Goal: Task Accomplishment & Management: Manage account settings

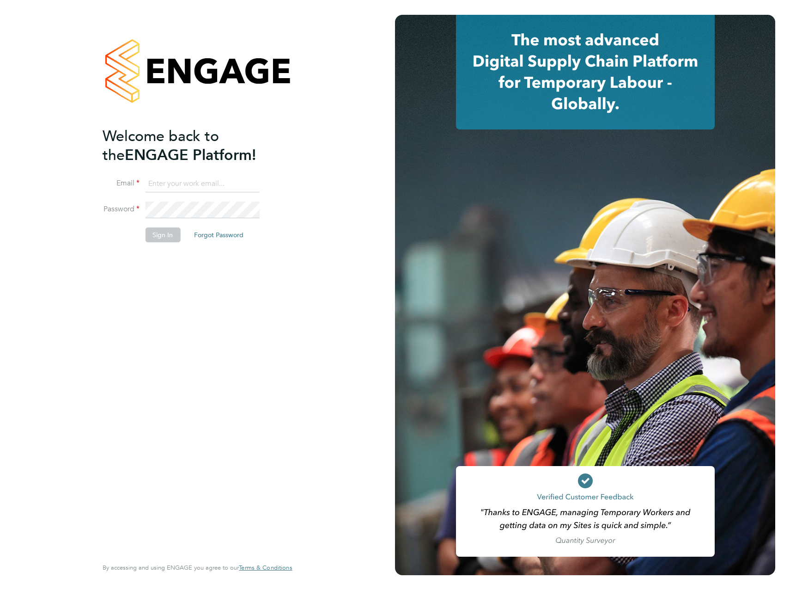
type input "ellie.davis@vistry.co.uk"
click at [162, 232] on button "Sign In" at bounding box center [162, 234] width 35 height 15
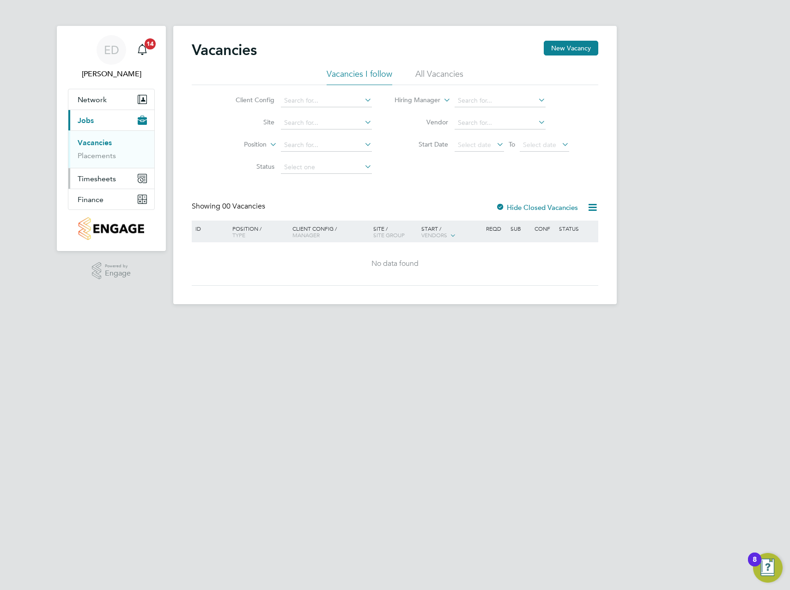
click at [109, 179] on span "Timesheets" at bounding box center [97, 178] width 38 height 9
click at [98, 165] on link "Timesheets" at bounding box center [97, 163] width 38 height 9
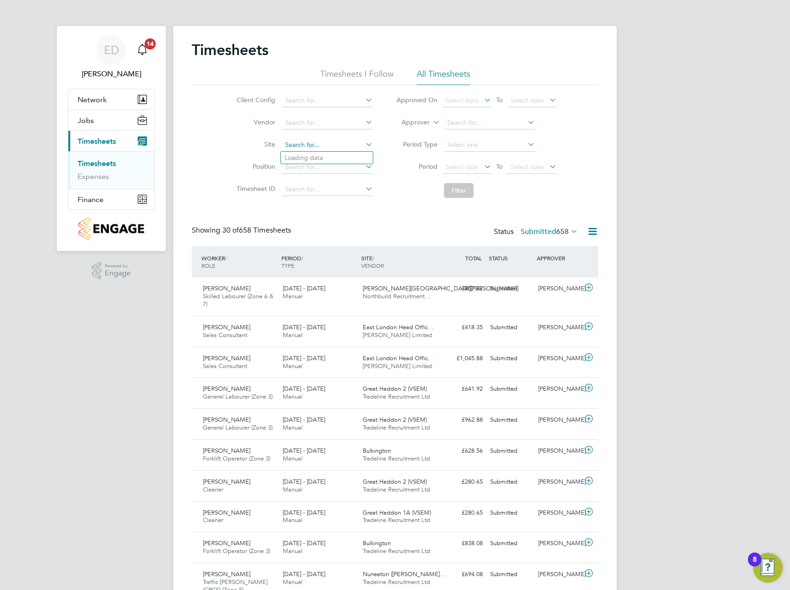
click at [322, 142] on input at bounding box center [327, 145] width 91 height 13
click at [336, 156] on li "Great Hadd on 1A" at bounding box center [327, 158] width 92 height 12
type input "Great Haddon 1A"
click at [456, 188] on button "Filter" at bounding box center [459, 190] width 30 height 15
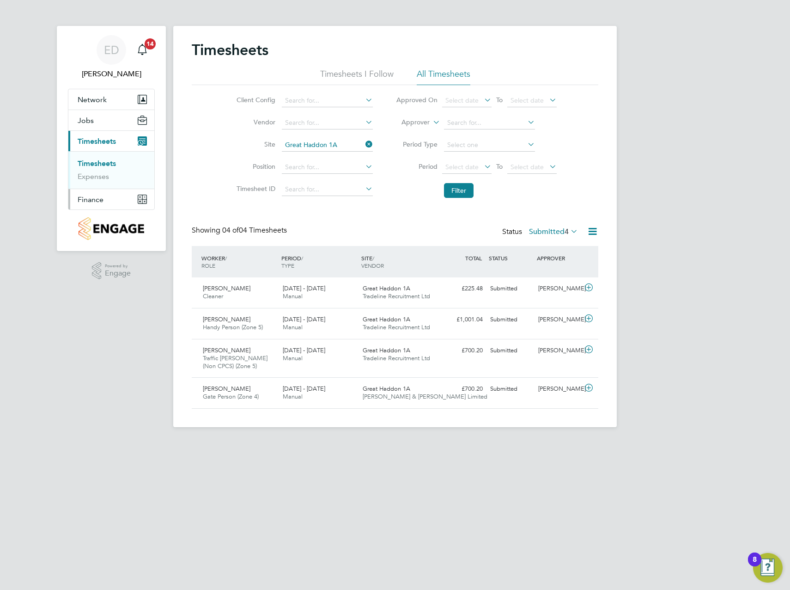
click at [114, 202] on button "Finance" at bounding box center [111, 199] width 86 height 20
click at [99, 185] on link "Invoices & Credit Notes" at bounding box center [107, 189] width 58 height 18
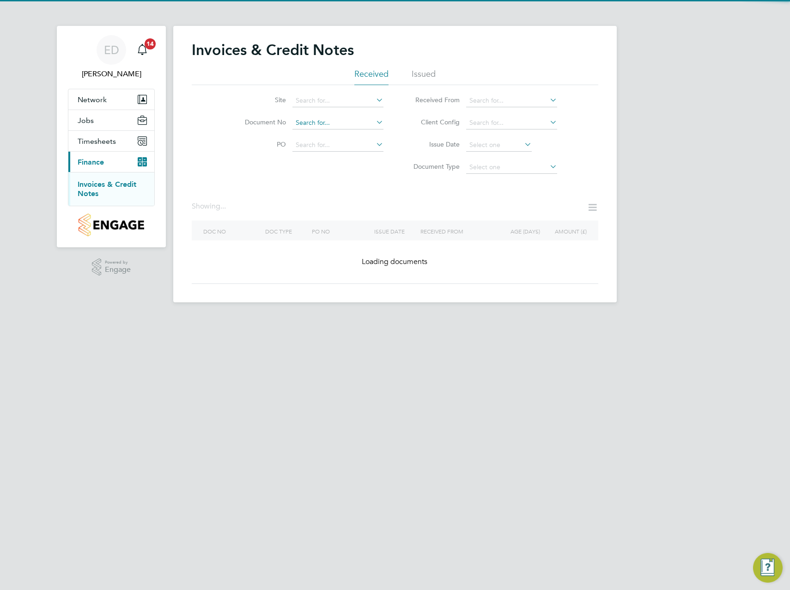
click at [329, 128] on div "Invoices & Credit Notes Received Issued Site Document No PO Status Paid Date Is…" at bounding box center [395, 164] width 444 height 276
click at [236, 184] on div "Invoices & Credit Notes Received Issued Site Document No PO Status Paid Date Is…" at bounding box center [395, 162] width 407 height 243
click at [325, 98] on input at bounding box center [338, 100] width 91 height 13
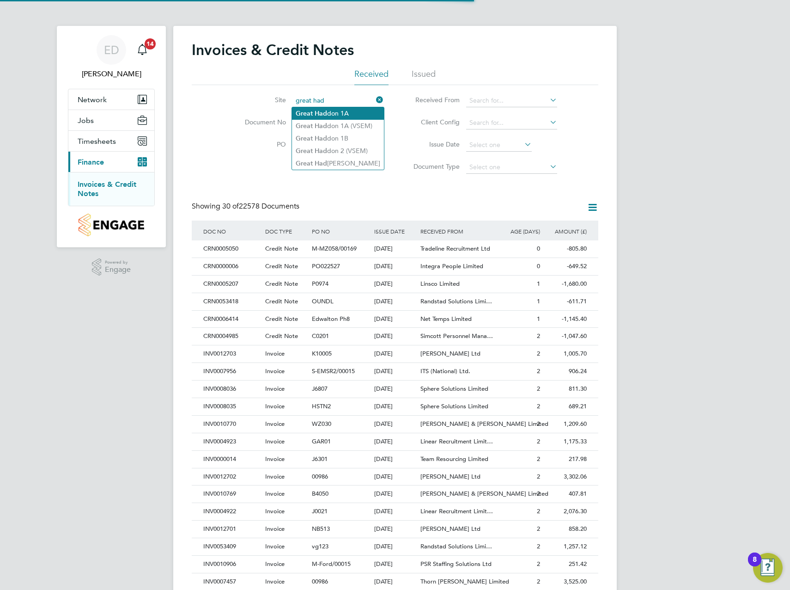
click at [342, 115] on li "Great Had don 1A" at bounding box center [338, 113] width 92 height 12
type input "Great Haddon 1A"
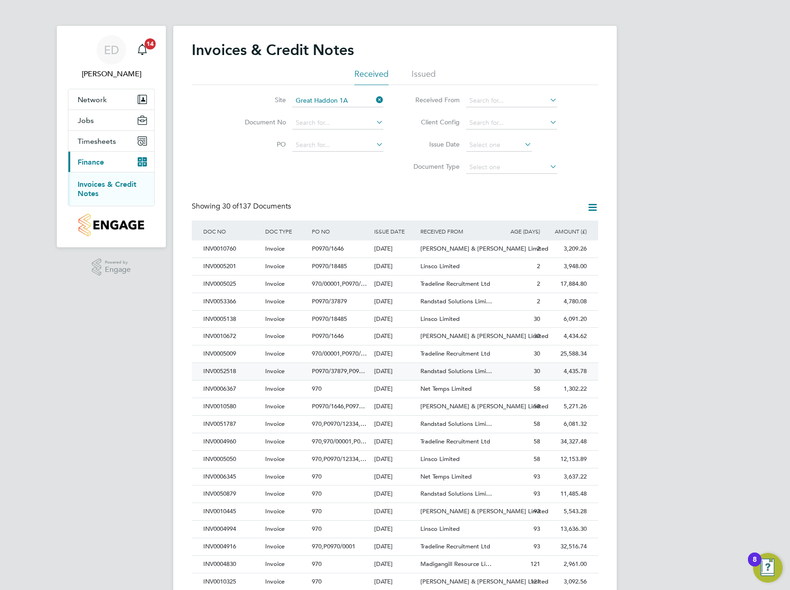
click at [495, 371] on div "Randstad Solutions Limi…" at bounding box center [457, 371] width 78 height 17
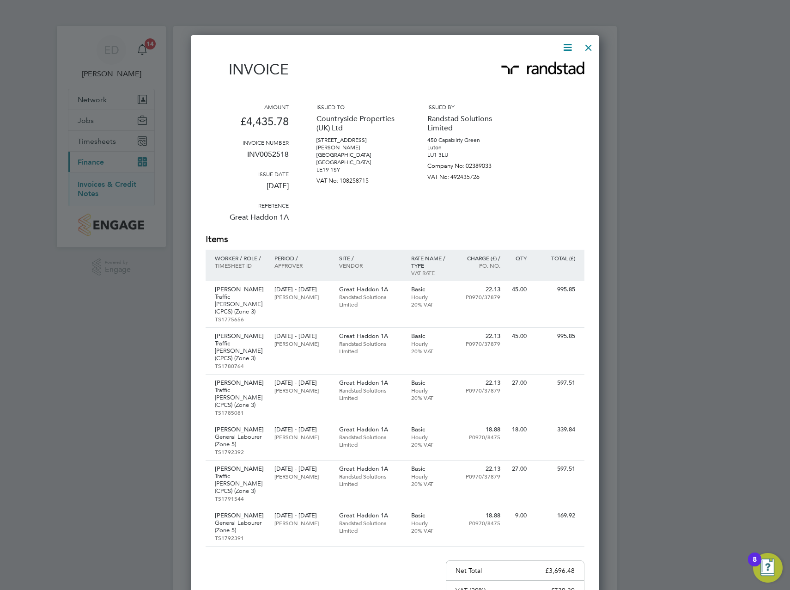
drag, startPoint x: 589, startPoint y: 46, endPoint x: 649, endPoint y: 58, distance: 60.8
click at [589, 46] on div at bounding box center [588, 45] width 17 height 17
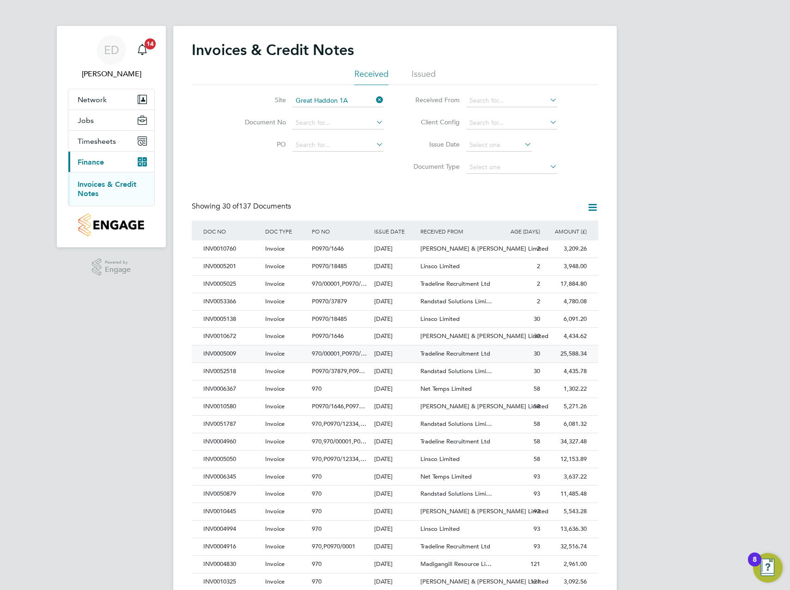
click at [421, 359] on div "Tradeline Recruitment Ltd" at bounding box center [457, 353] width 78 height 17
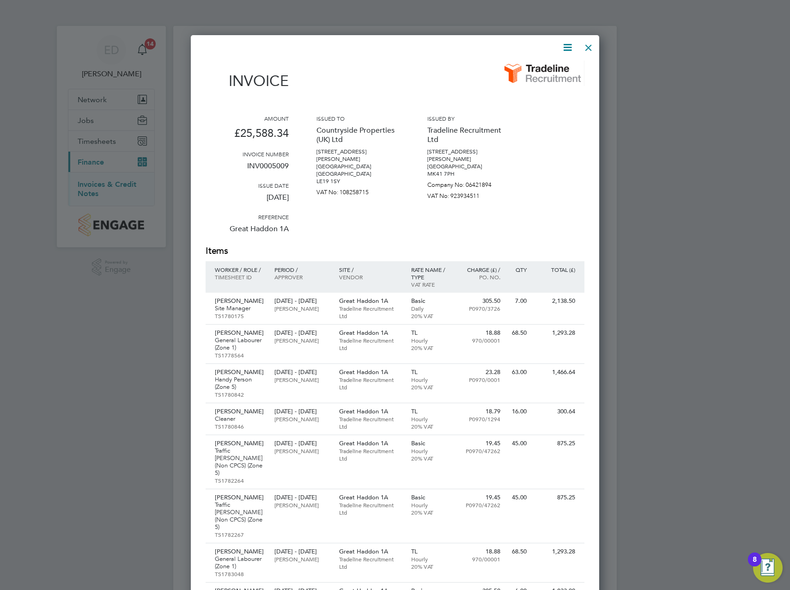
click at [587, 50] on div at bounding box center [588, 45] width 17 height 17
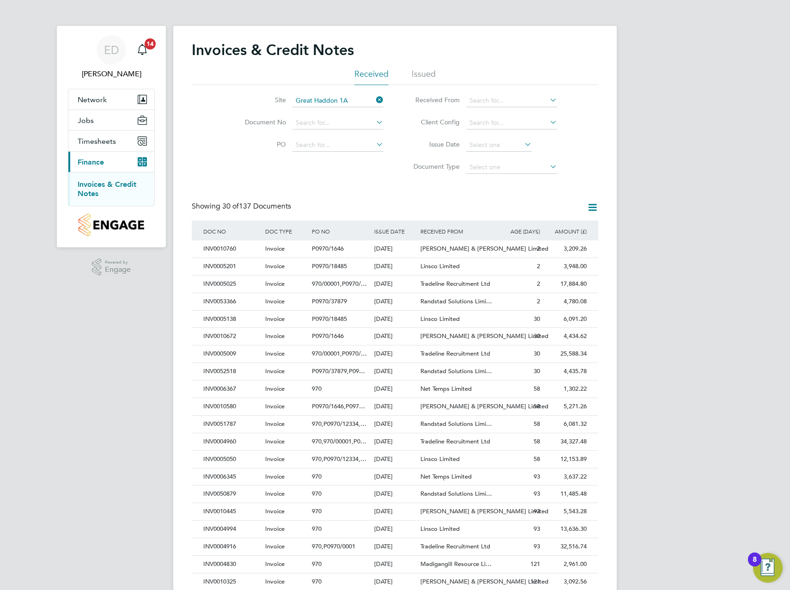
click at [706, 295] on div "ED [PERSON_NAME] Notifications 14 Applications: Network Team Members Sites Work…" at bounding box center [395, 413] width 790 height 826
click at [511, 305] on div "2" at bounding box center [519, 301] width 47 height 17
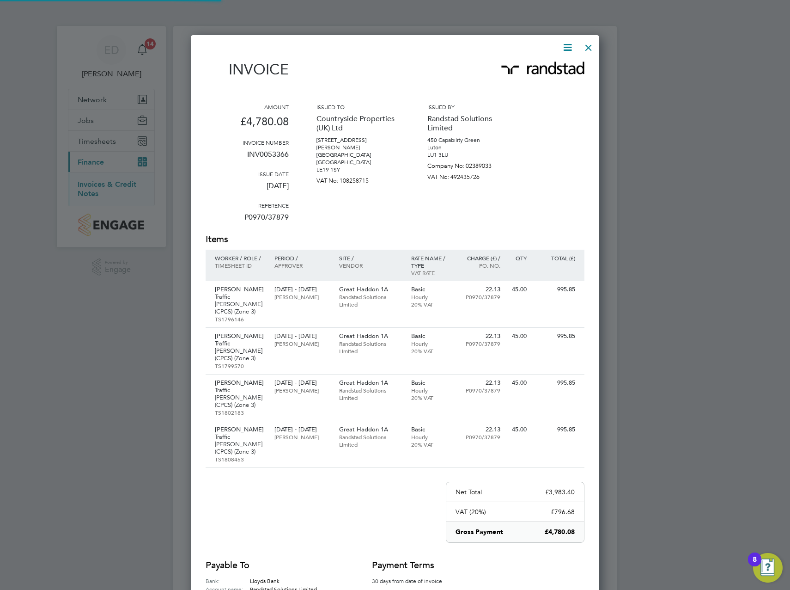
scroll to position [596, 409]
click at [592, 49] on div at bounding box center [588, 45] width 17 height 17
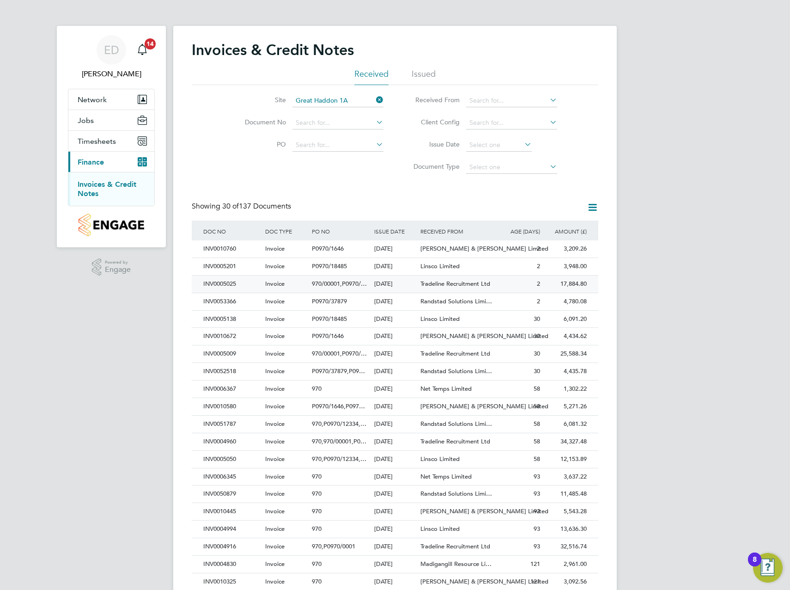
click at [471, 286] on span "Tradeline Recruitment Ltd" at bounding box center [456, 284] width 70 height 8
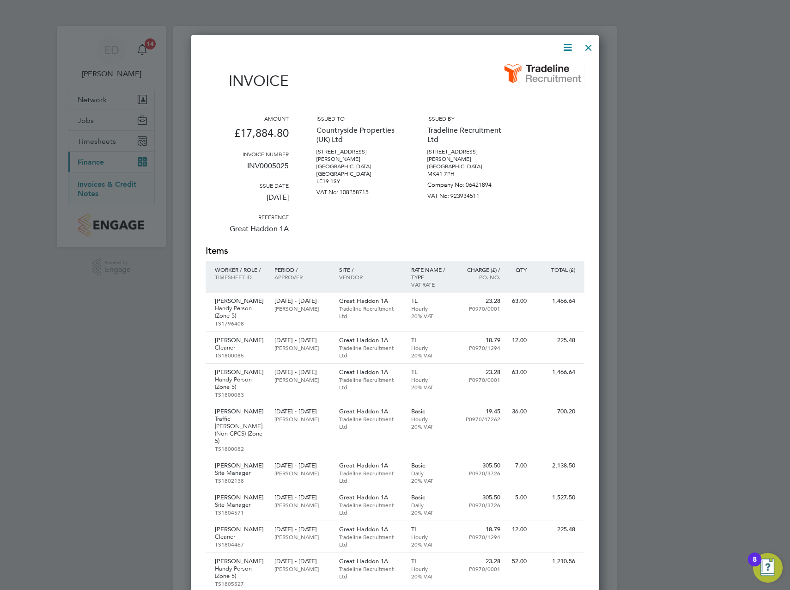
click at [591, 46] on div at bounding box center [588, 45] width 17 height 17
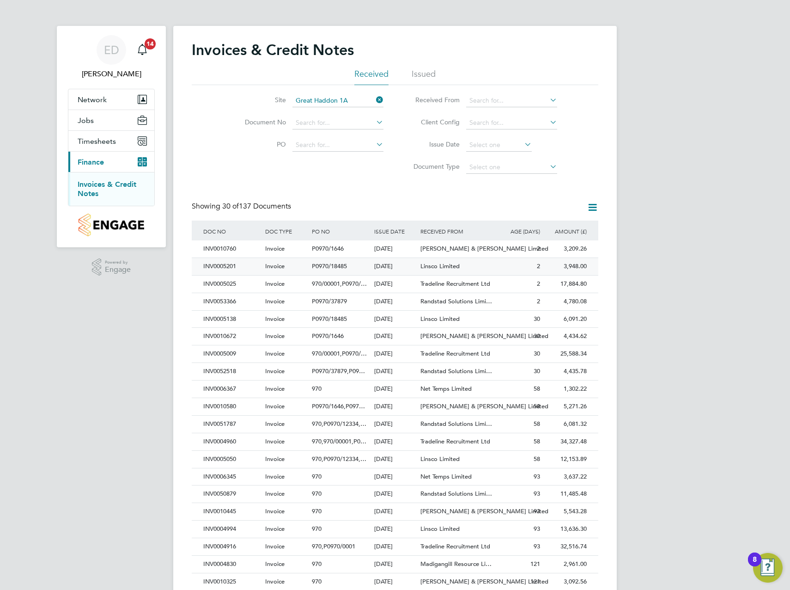
click at [410, 268] on div "[DATE]" at bounding box center [395, 266] width 47 height 17
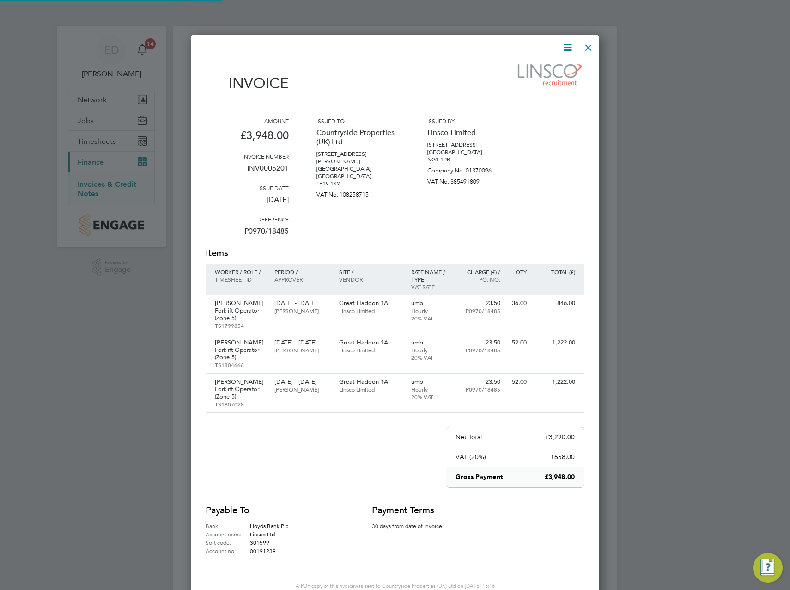
scroll to position [570, 409]
click at [589, 46] on div at bounding box center [588, 45] width 17 height 17
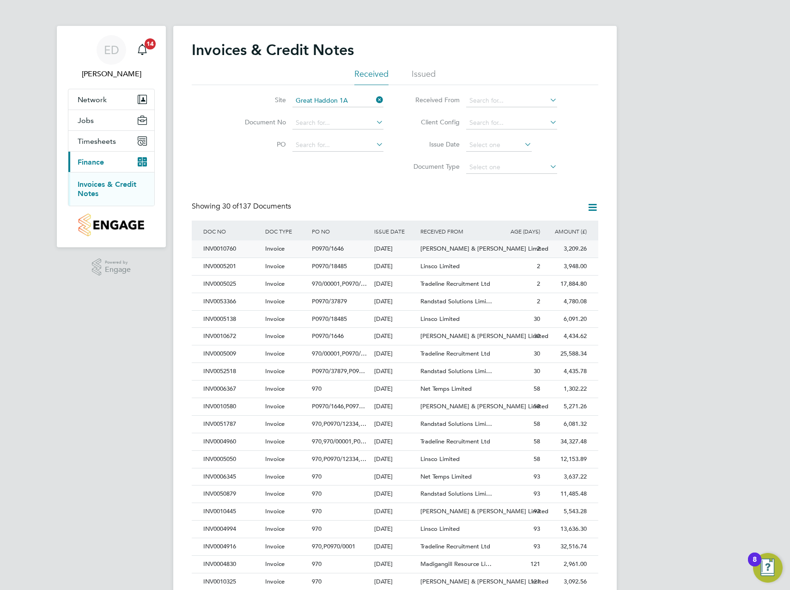
click at [495, 248] on div "[PERSON_NAME] & [PERSON_NAME] Limited" at bounding box center [457, 248] width 78 height 17
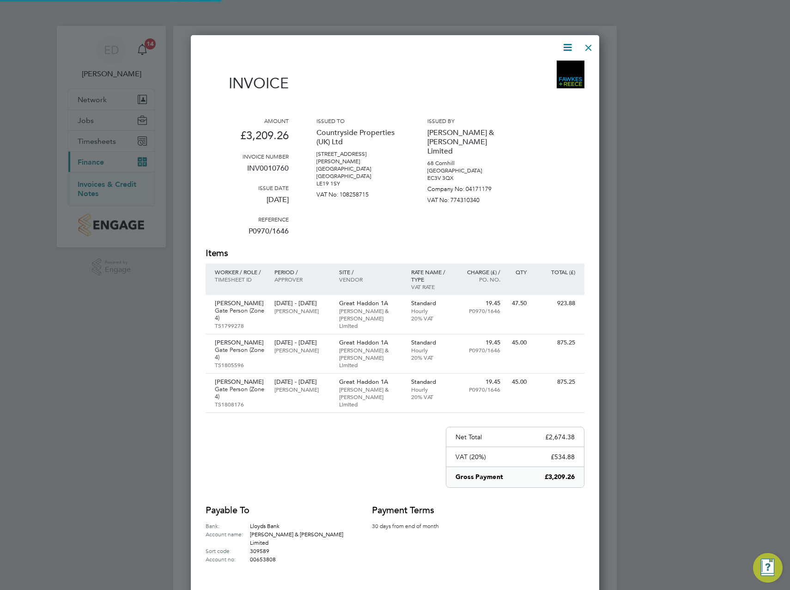
scroll to position [570, 409]
click at [590, 44] on div at bounding box center [588, 45] width 17 height 17
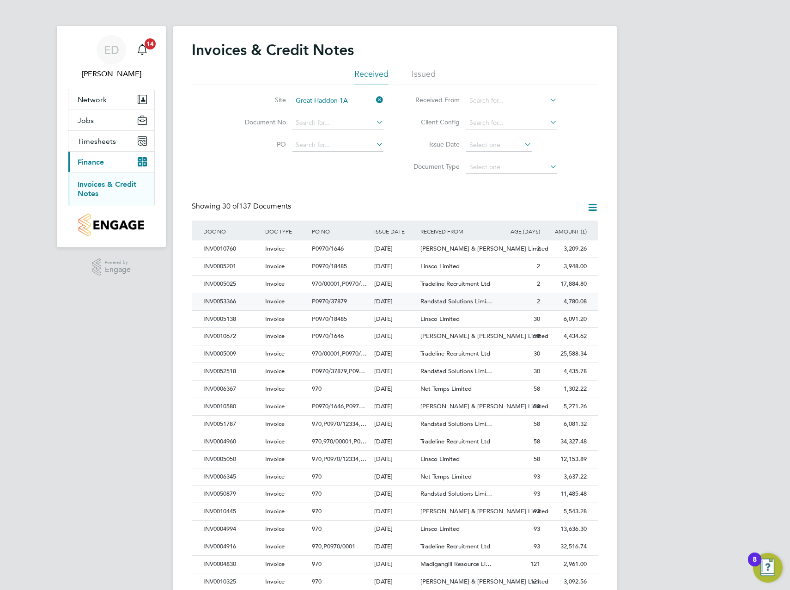
click at [454, 299] on span "Randstad Solutions Limi…" at bounding box center [457, 301] width 72 height 8
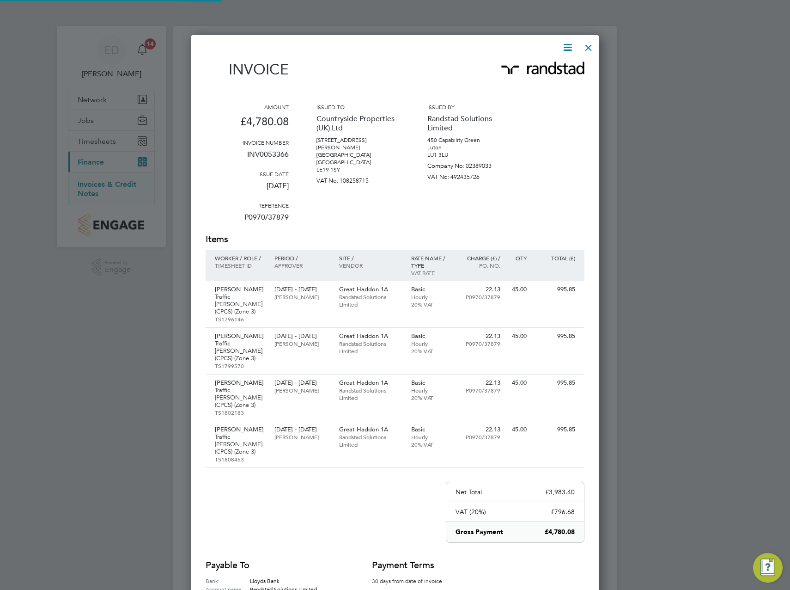
scroll to position [596, 409]
click at [594, 41] on div at bounding box center [588, 45] width 17 height 17
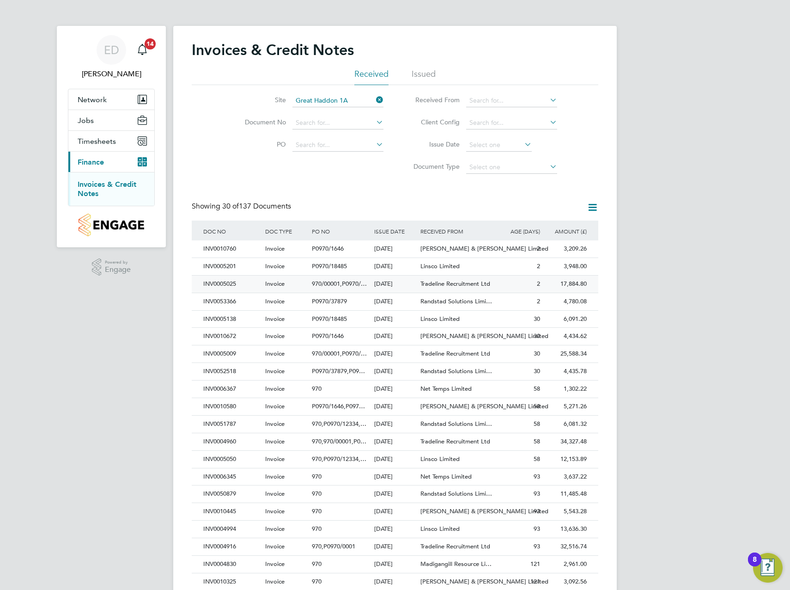
click at [570, 283] on div "17,884.80 Unpaid" at bounding box center [566, 283] width 47 height 17
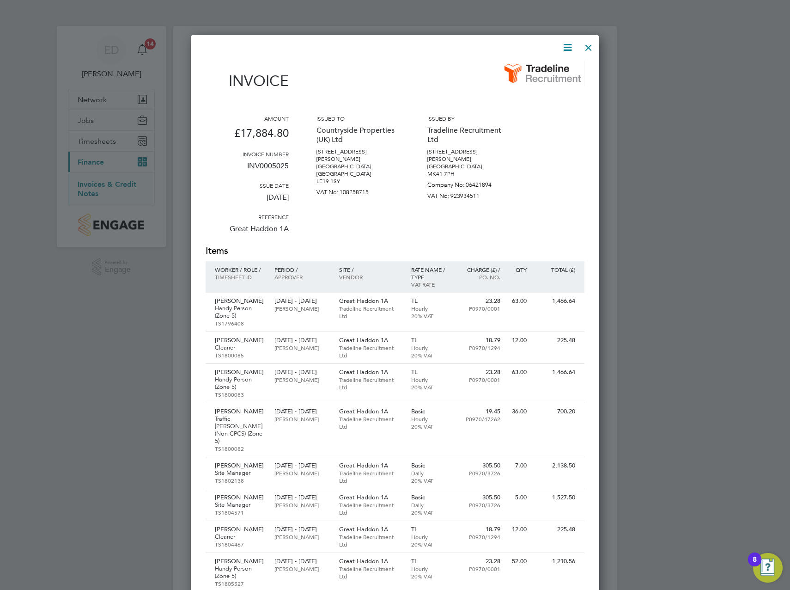
drag, startPoint x: 589, startPoint y: 47, endPoint x: 335, endPoint y: 6, distance: 257.9
click at [589, 47] on div at bounding box center [588, 45] width 17 height 17
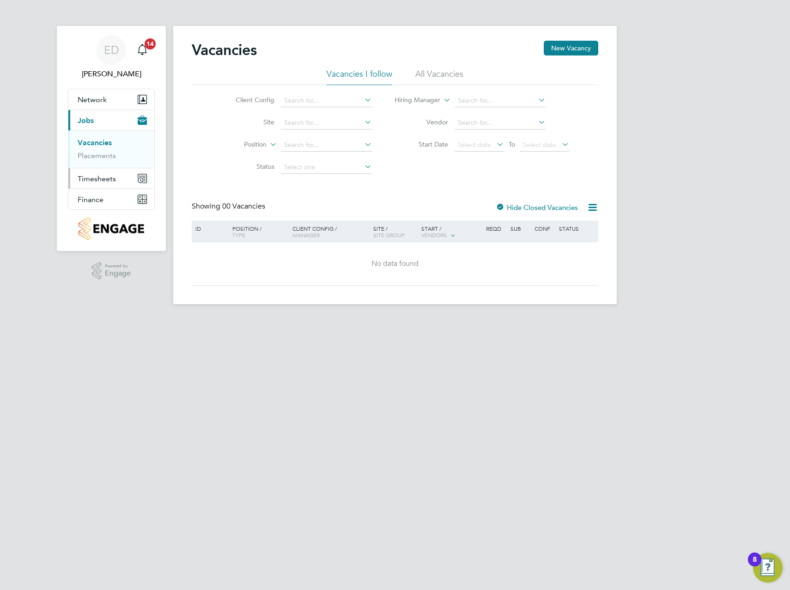
click at [97, 185] on button "Timesheets" at bounding box center [111, 178] width 86 height 20
click at [100, 163] on link "Timesheets" at bounding box center [97, 163] width 38 height 9
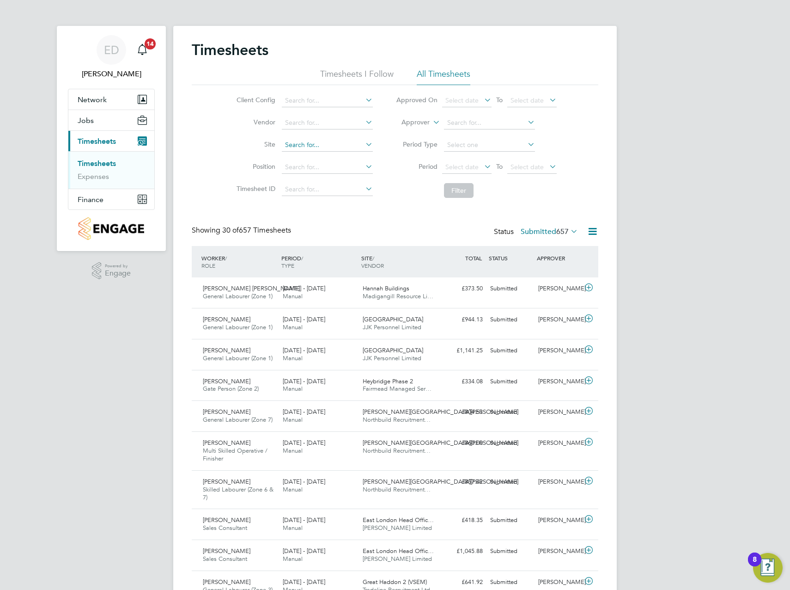
click at [306, 146] on input at bounding box center [327, 145] width 91 height 13
click at [327, 160] on li "Great H addon 1A" at bounding box center [327, 158] width 92 height 12
type input "Great Haddon 1A"
click at [465, 189] on button "Filter" at bounding box center [459, 190] width 30 height 15
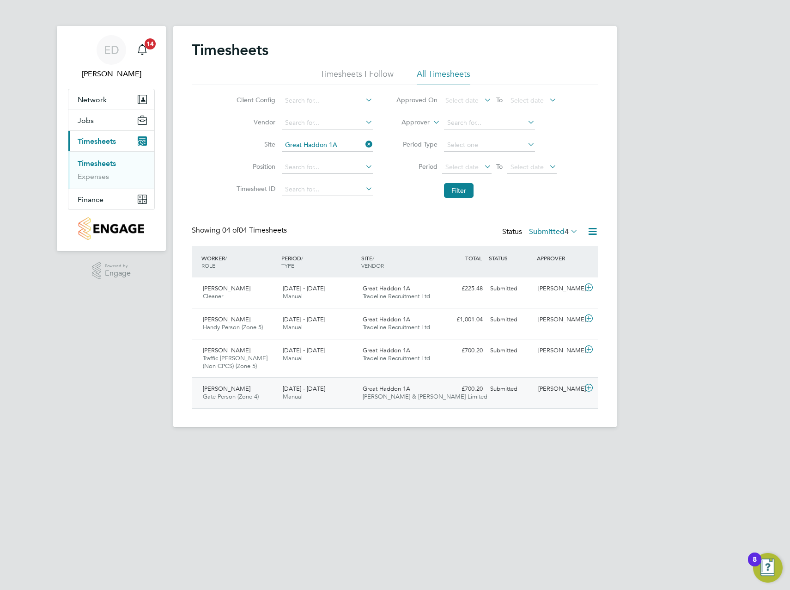
drag, startPoint x: 235, startPoint y: 388, endPoint x: 237, endPoint y: 398, distance: 10.4
click at [237, 398] on span "Gate Person (Zone 4)" at bounding box center [231, 396] width 56 height 8
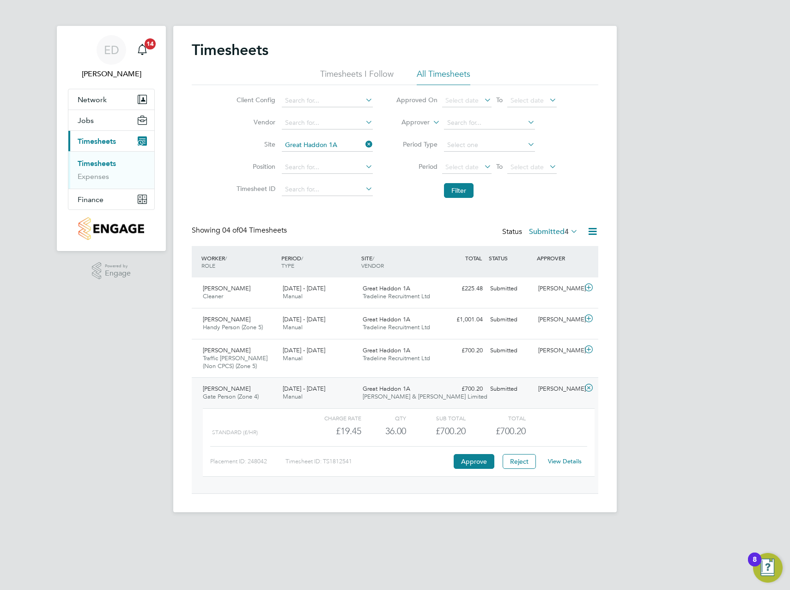
click at [564, 463] on link "View Details" at bounding box center [565, 461] width 34 height 8
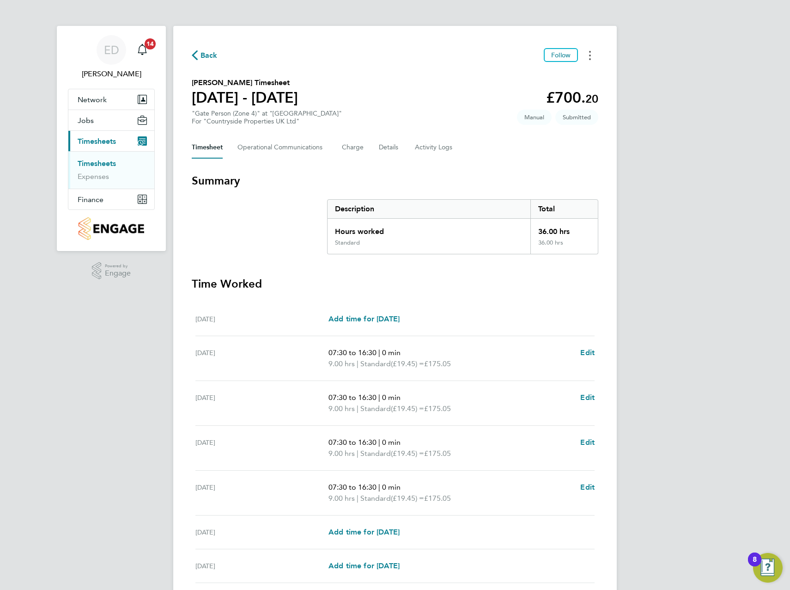
click at [587, 50] on button "Timesheets Menu" at bounding box center [590, 55] width 17 height 14
click at [316, 149] on Communications-tab "Operational Communications" at bounding box center [283, 147] width 90 height 22
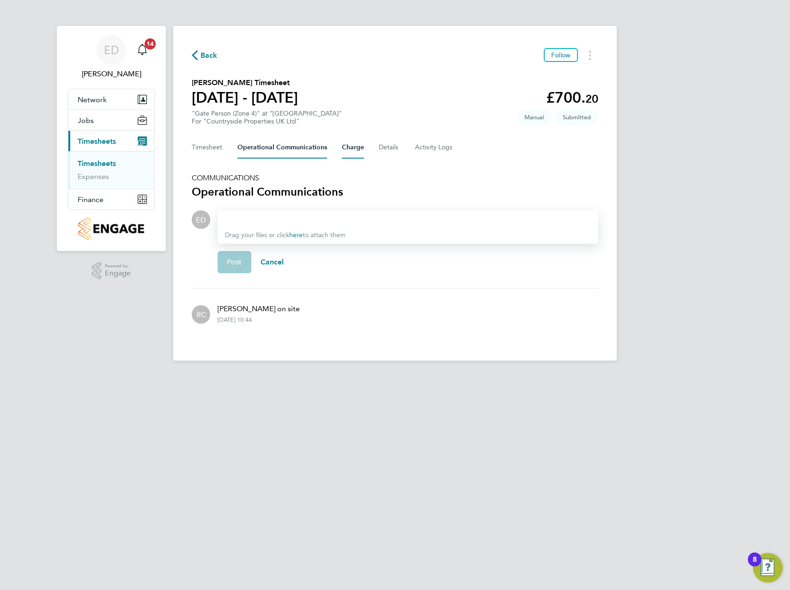
click at [356, 147] on button "Charge" at bounding box center [353, 147] width 22 height 22
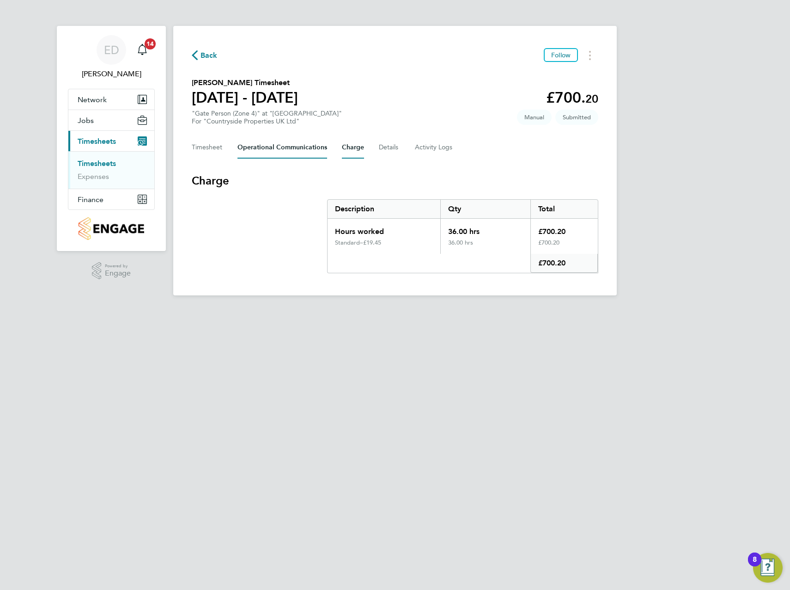
click at [266, 150] on Communications-tab "Operational Communications" at bounding box center [283, 147] width 90 height 22
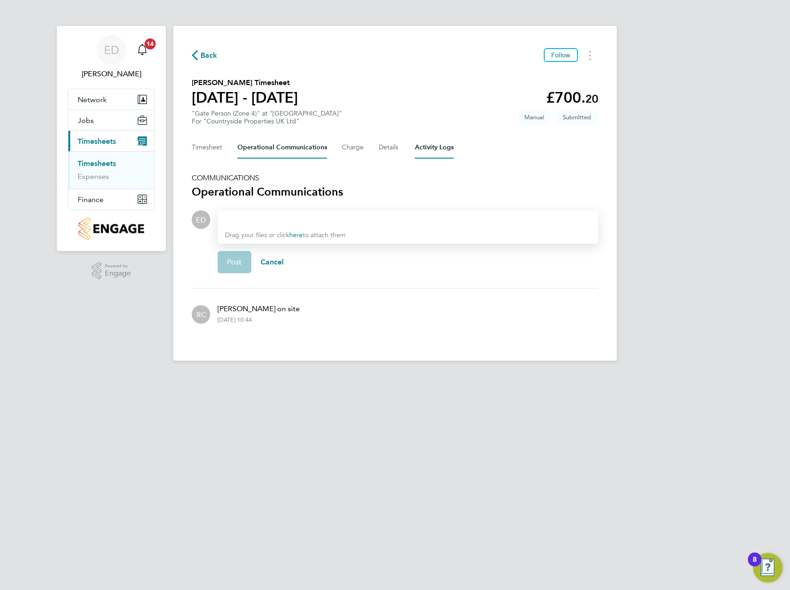
click at [432, 143] on Logs-tab "Activity Logs" at bounding box center [434, 147] width 39 height 22
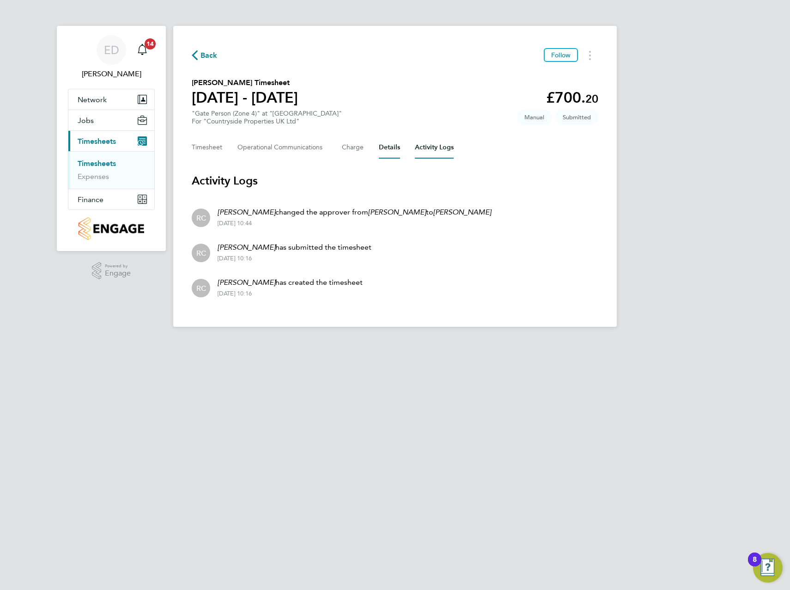
click at [384, 144] on button "Details" at bounding box center [389, 147] width 21 height 22
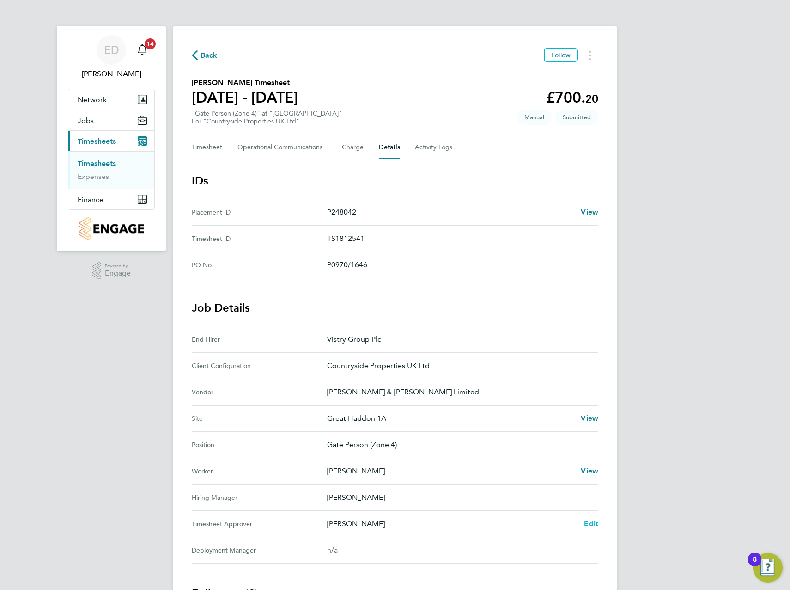
click at [589, 523] on span "Edit" at bounding box center [591, 523] width 14 height 9
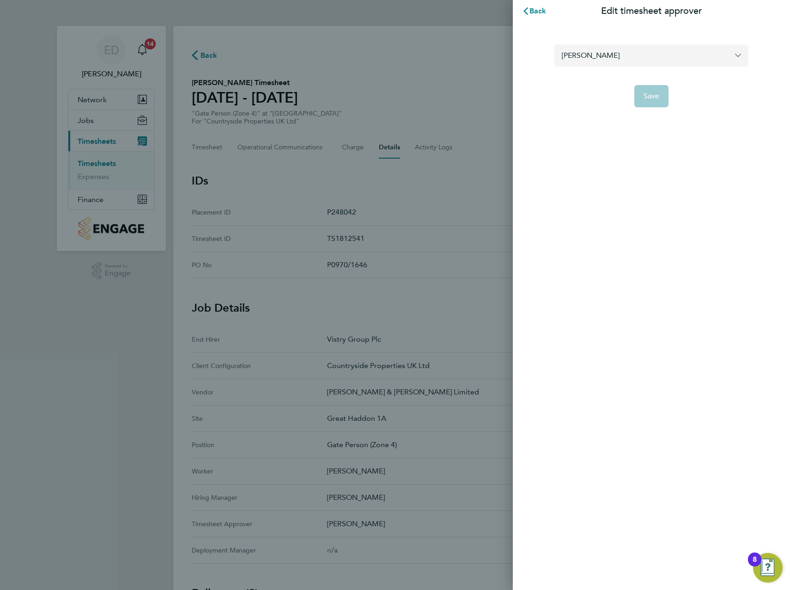
click at [649, 56] on input "[PERSON_NAME]" at bounding box center [652, 55] width 194 height 22
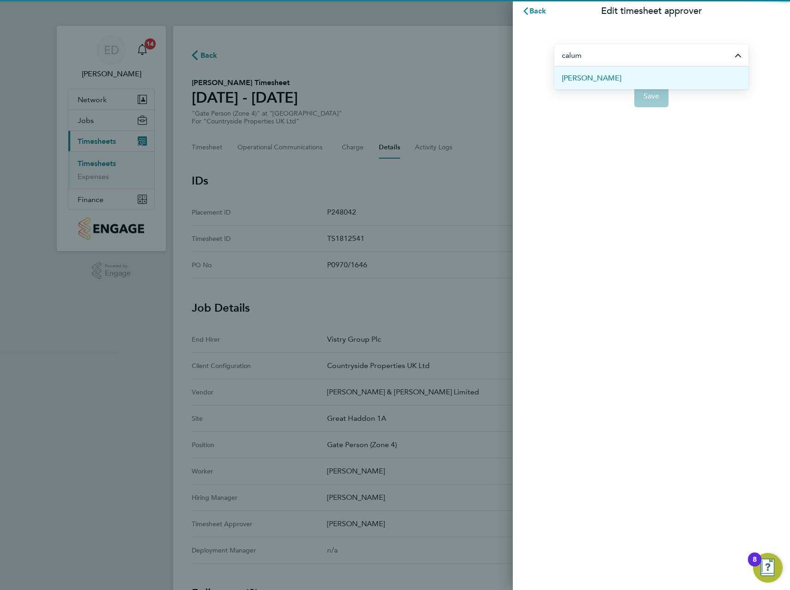
click at [650, 77] on li "[PERSON_NAME]" at bounding box center [652, 78] width 194 height 23
type input "[PERSON_NAME]"
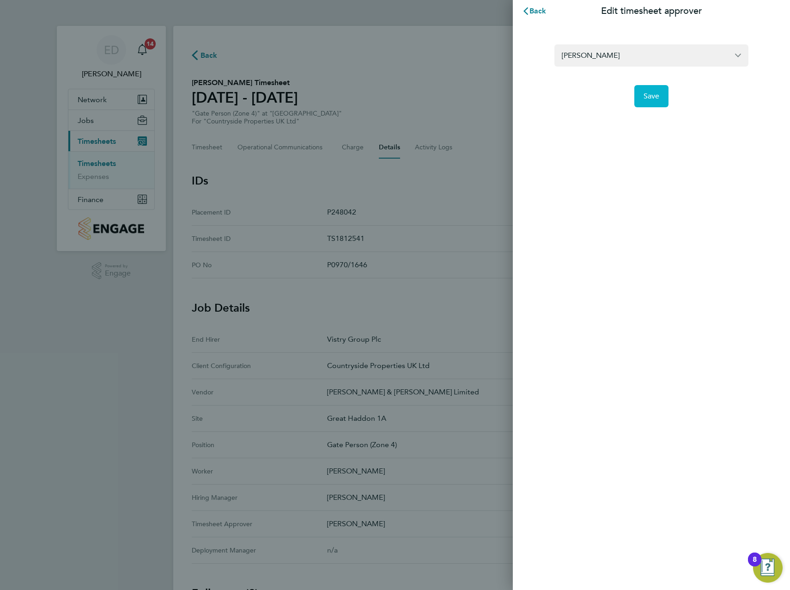
click at [653, 98] on span "Save" at bounding box center [652, 95] width 16 height 9
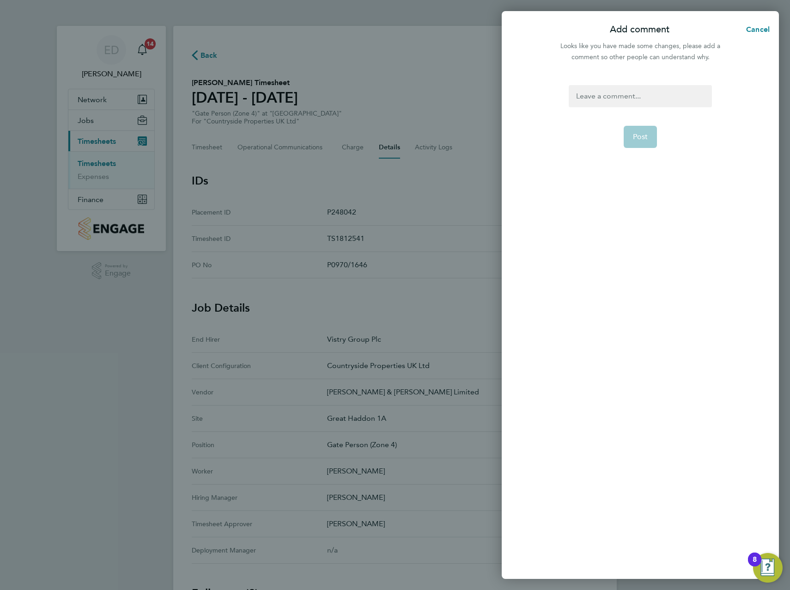
click at [645, 95] on div at bounding box center [640, 96] width 143 height 22
click at [640, 93] on div at bounding box center [640, 96] width 143 height 22
click at [645, 130] on button "Post" at bounding box center [641, 137] width 34 height 22
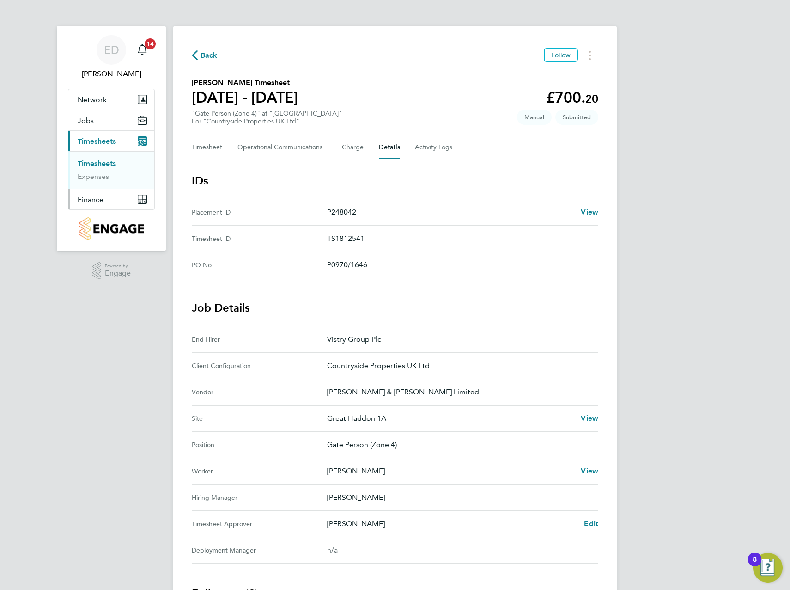
click at [95, 198] on span "Finance" at bounding box center [91, 199] width 26 height 9
click at [98, 163] on span "Finance" at bounding box center [91, 162] width 26 height 9
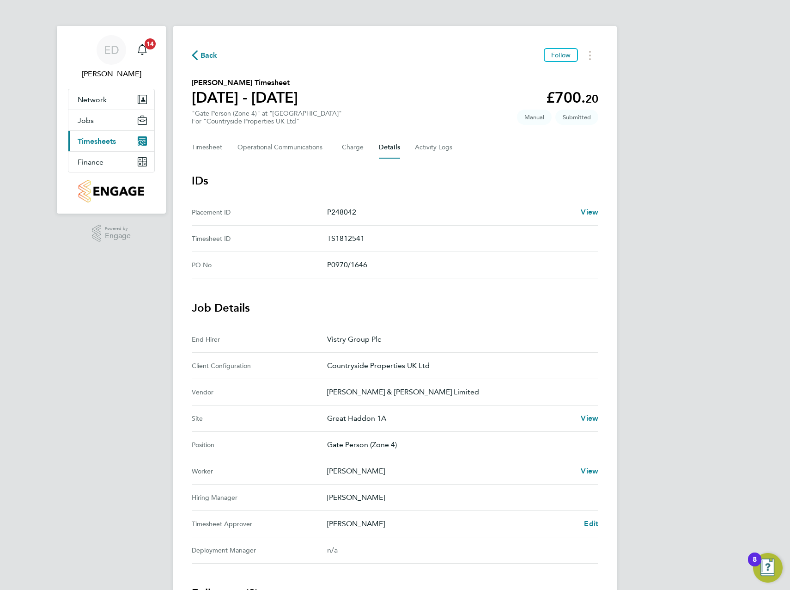
click at [95, 143] on span "Timesheets" at bounding box center [97, 141] width 38 height 9
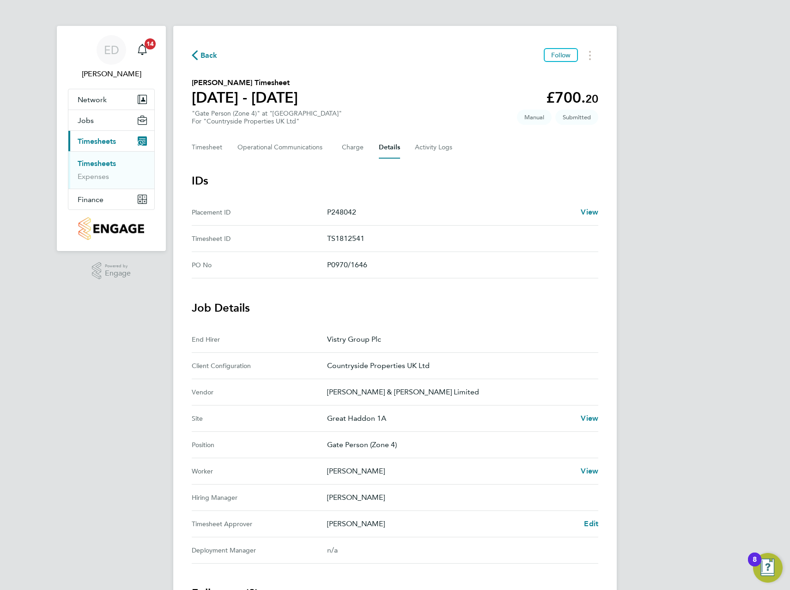
click at [97, 162] on link "Timesheets" at bounding box center [97, 163] width 38 height 9
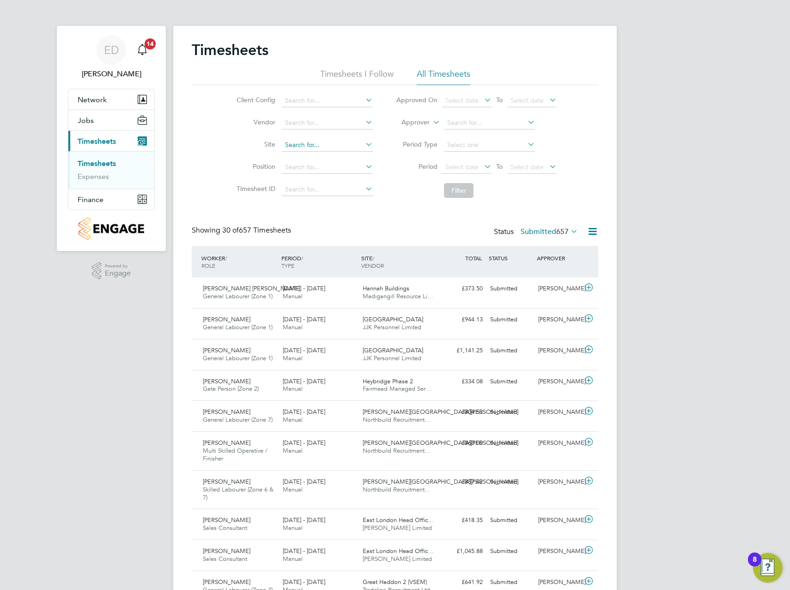
click at [303, 142] on input at bounding box center [327, 145] width 91 height 13
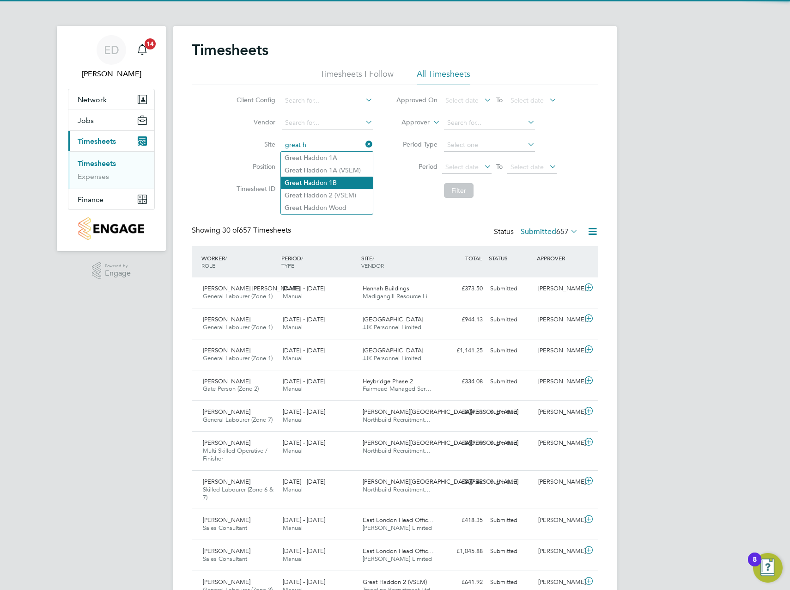
click at [319, 180] on li "Great H addon 1B" at bounding box center [327, 183] width 92 height 12
type input "Great Haddon 1B"
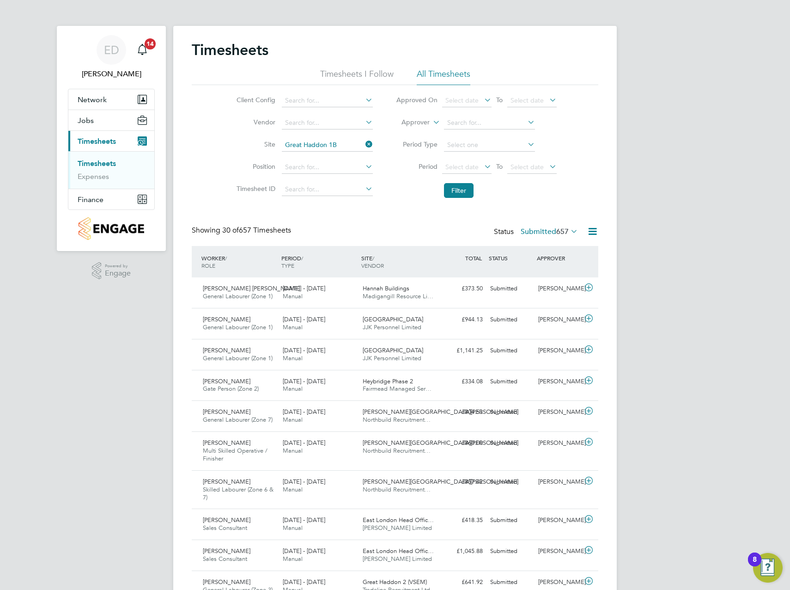
drag, startPoint x: 367, startPoint y: 141, endPoint x: 337, endPoint y: 144, distance: 30.2
click at [364, 141] on icon at bounding box center [364, 144] width 0 height 13
click at [336, 144] on input at bounding box center [327, 145] width 91 height 13
click at [335, 158] on li "Great H addon 1A" at bounding box center [327, 158] width 92 height 12
type input "Great Haddon 1A"
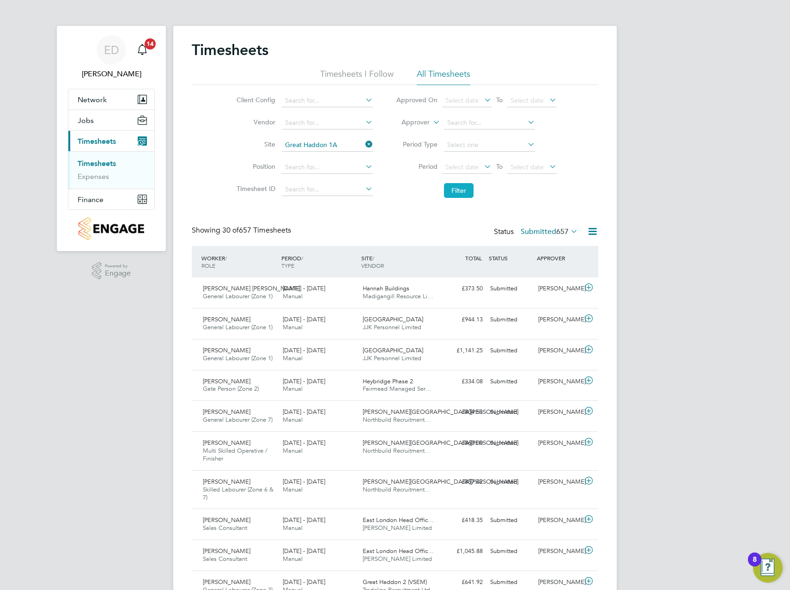
click at [465, 190] on button "Filter" at bounding box center [459, 190] width 30 height 15
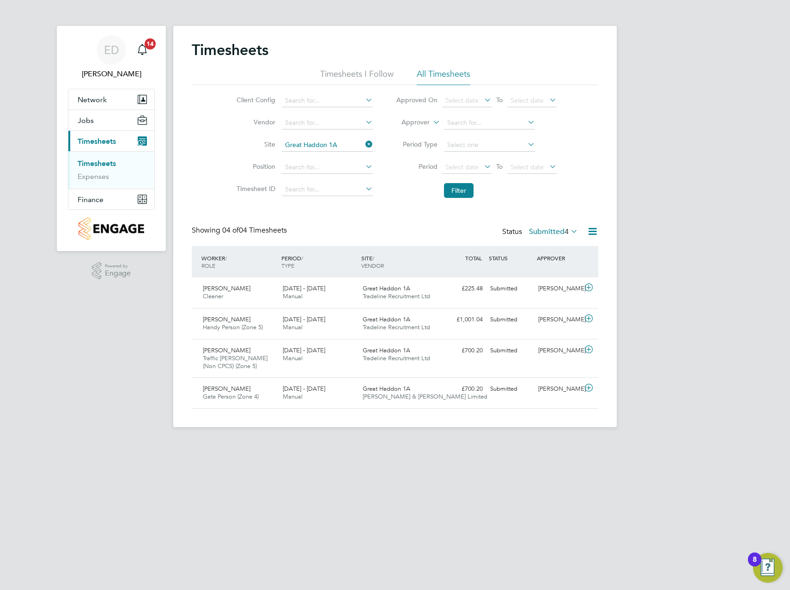
click at [364, 144] on icon at bounding box center [364, 144] width 0 height 13
click at [338, 149] on input at bounding box center [327, 145] width 91 height 13
click at [337, 177] on li "Great H addon 1B" at bounding box center [327, 183] width 92 height 12
type input "Great Haddon 1B"
click at [481, 193] on li "Filter" at bounding box center [476, 190] width 184 height 24
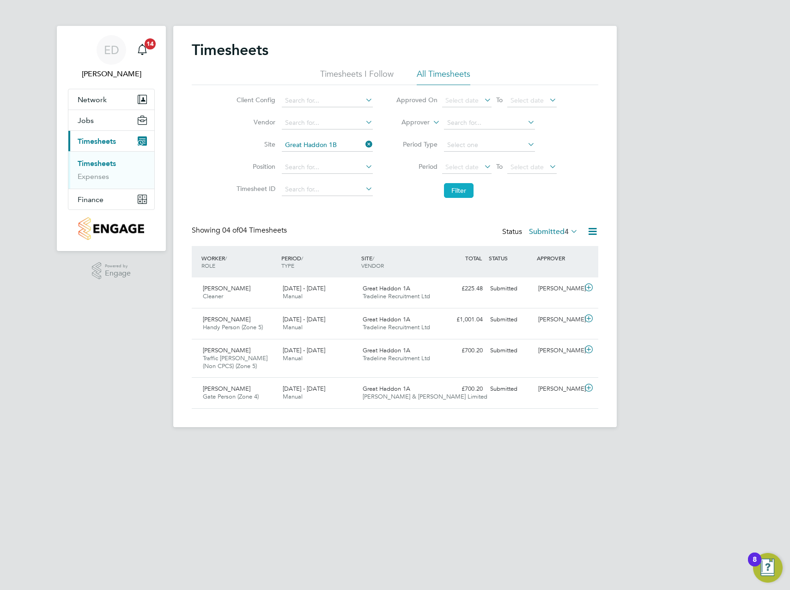
click at [469, 191] on button "Filter" at bounding box center [459, 190] width 30 height 15
